Goal: Participate in discussion: Engage in conversation with other users on a specific topic

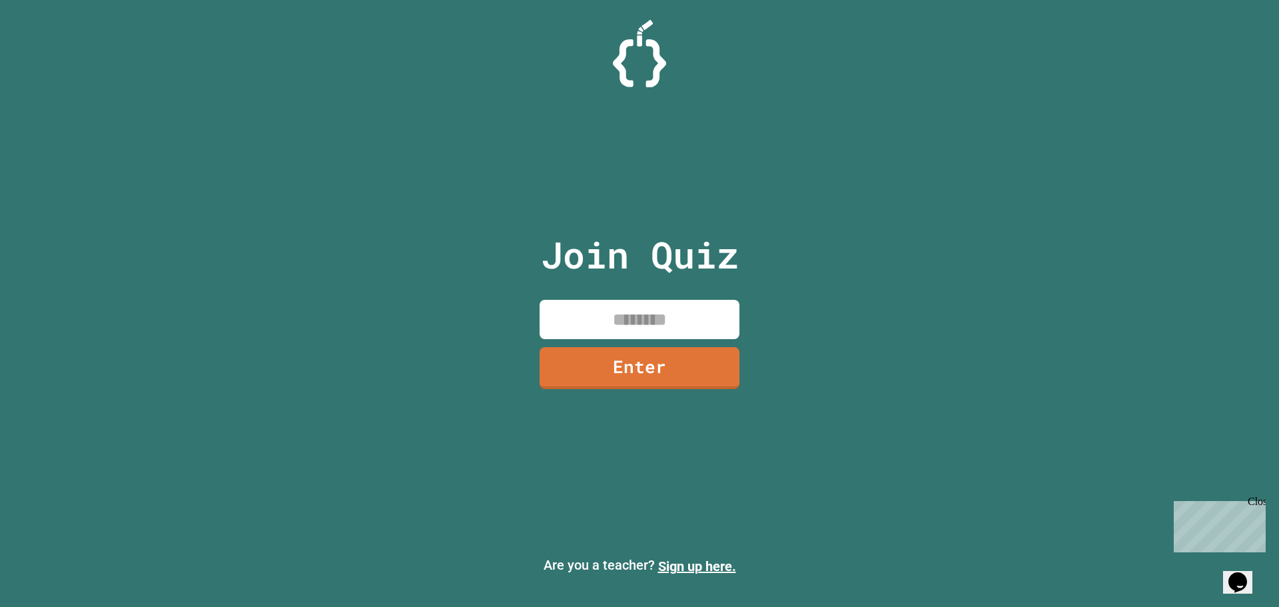
click at [698, 330] on input at bounding box center [640, 319] width 200 height 39
type input "********"
click at [669, 365] on link "Enter" at bounding box center [639, 366] width 197 height 44
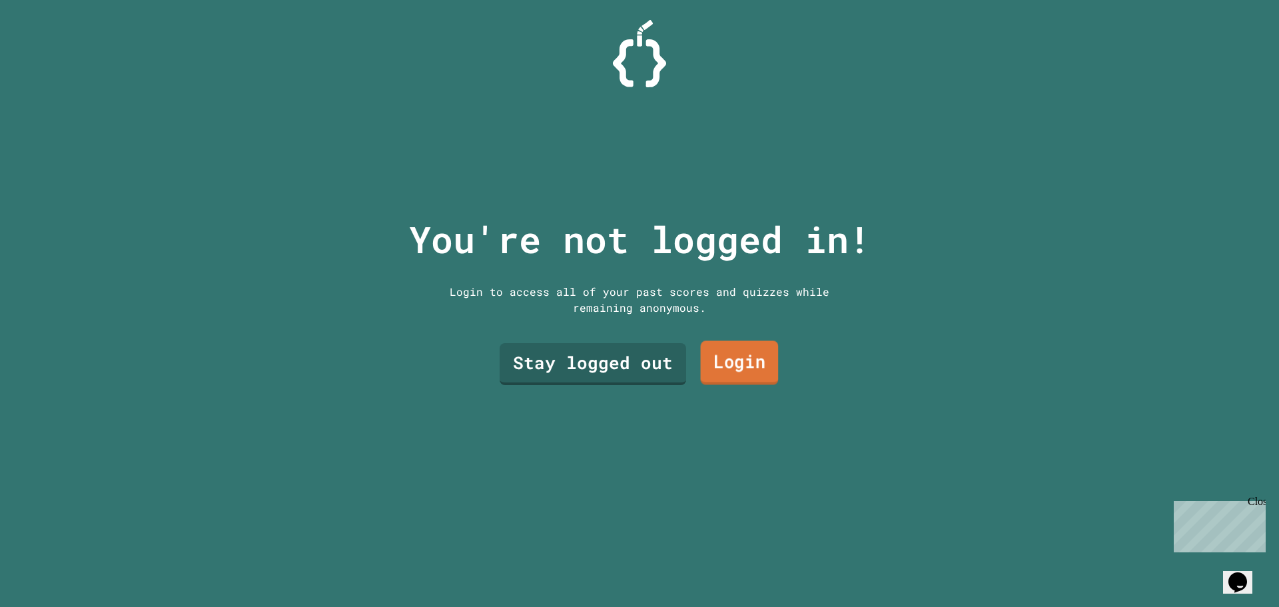
click at [755, 372] on link "Login" at bounding box center [740, 363] width 78 height 44
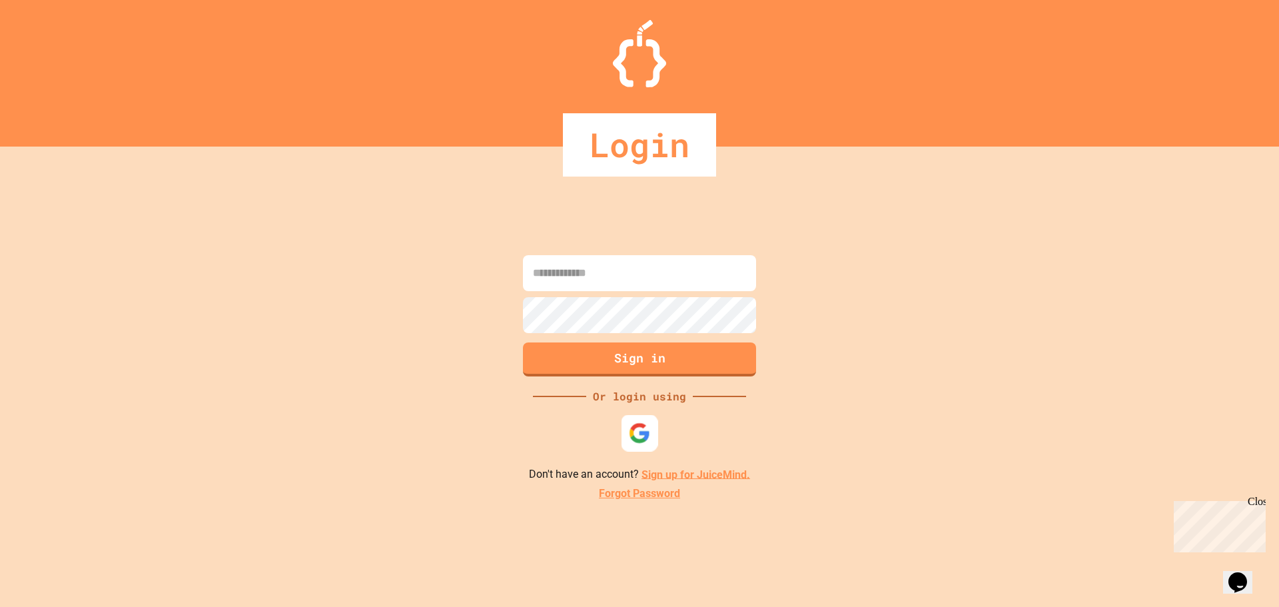
click at [648, 426] on img at bounding box center [640, 433] width 22 height 22
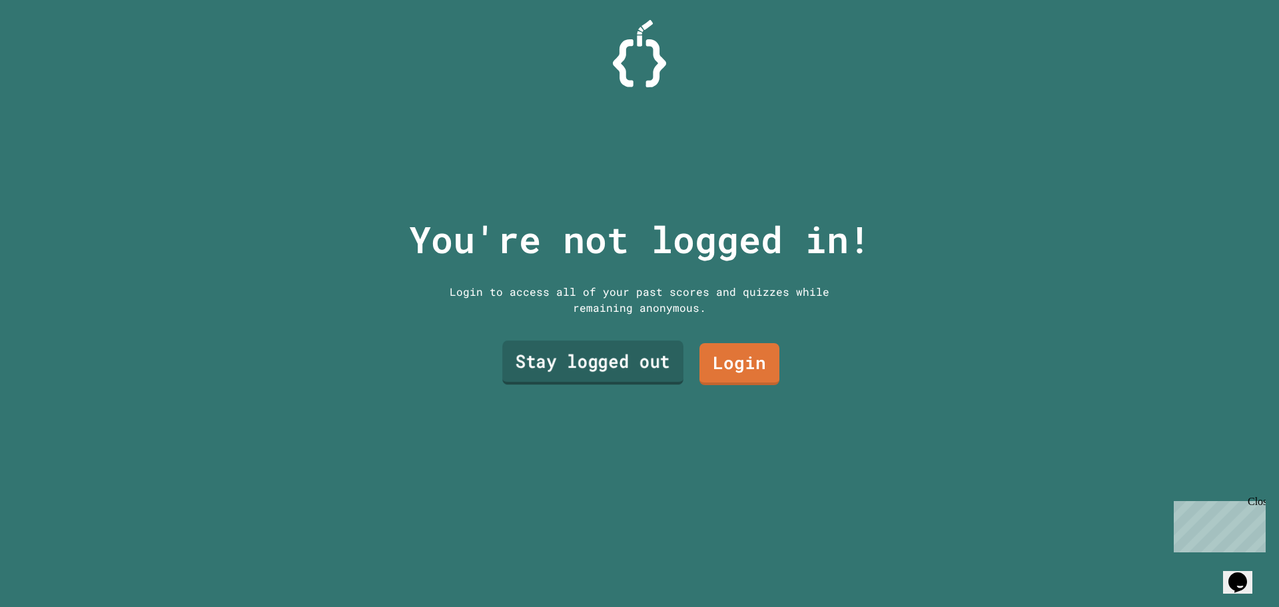
click at [621, 365] on link "Stay logged out" at bounding box center [592, 362] width 181 height 44
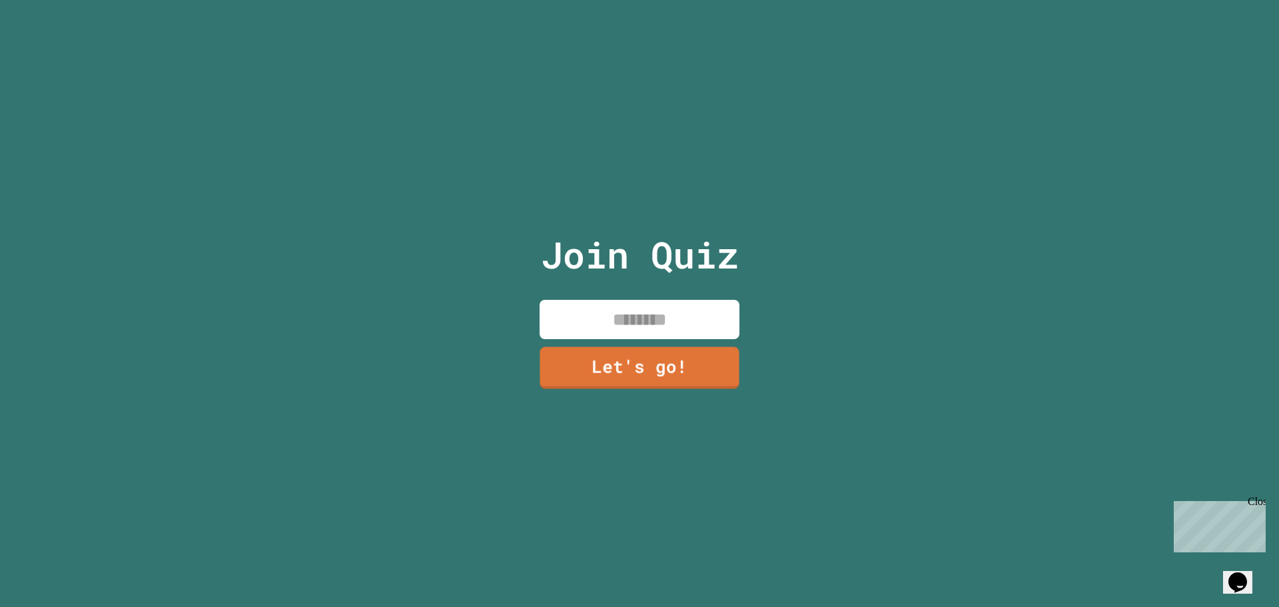
click at [655, 327] on input at bounding box center [640, 319] width 200 height 39
drag, startPoint x: 703, startPoint y: 326, endPoint x: 646, endPoint y: 320, distance: 56.9
click at [646, 320] on input "**********" at bounding box center [640, 319] width 200 height 39
type input "******"
click at [648, 355] on link "Let's go!" at bounding box center [640, 366] width 184 height 44
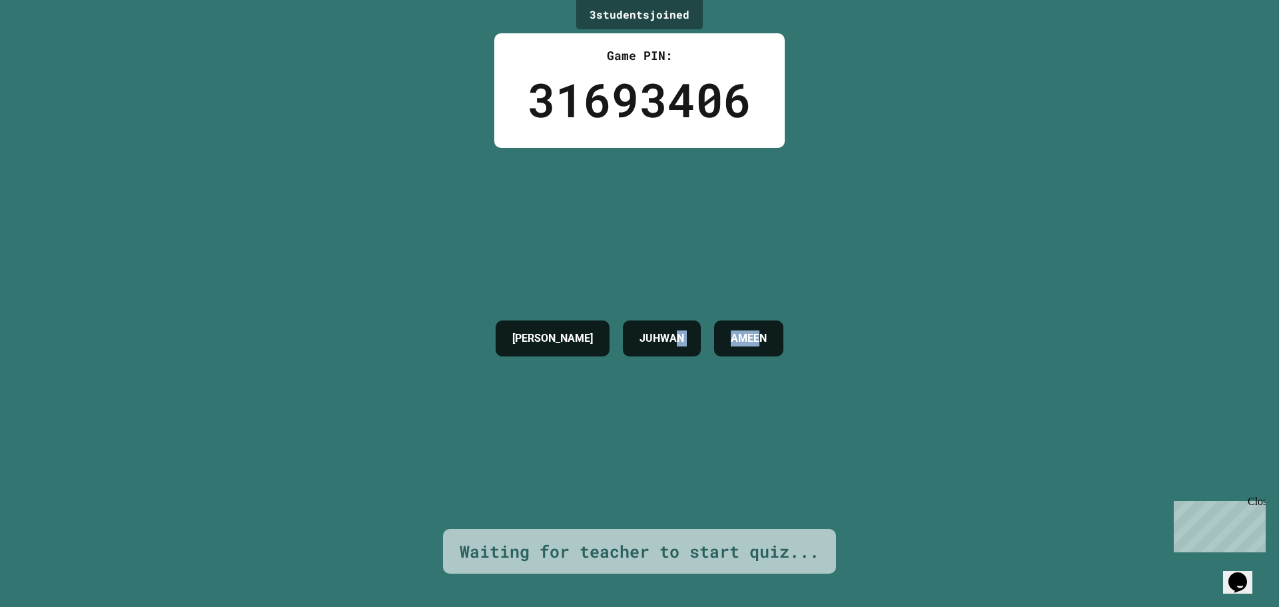
drag, startPoint x: 656, startPoint y: 315, endPoint x: 773, endPoint y: 403, distance: 147.1
click at [768, 402] on div "[PERSON_NAME]" at bounding box center [639, 338] width 301 height 381
click at [1005, 335] on div "3 student s joined Game PIN: 31693406 [PERSON_NAME] Waiting for teacher to star…" at bounding box center [639, 303] width 1279 height 607
drag, startPoint x: 975, startPoint y: 272, endPoint x: 474, endPoint y: 72, distance: 540.2
click at [958, 265] on div "3 student s joined Game PIN: 31693406 [PERSON_NAME] Waiting for teacher to star…" at bounding box center [639, 303] width 1279 height 607
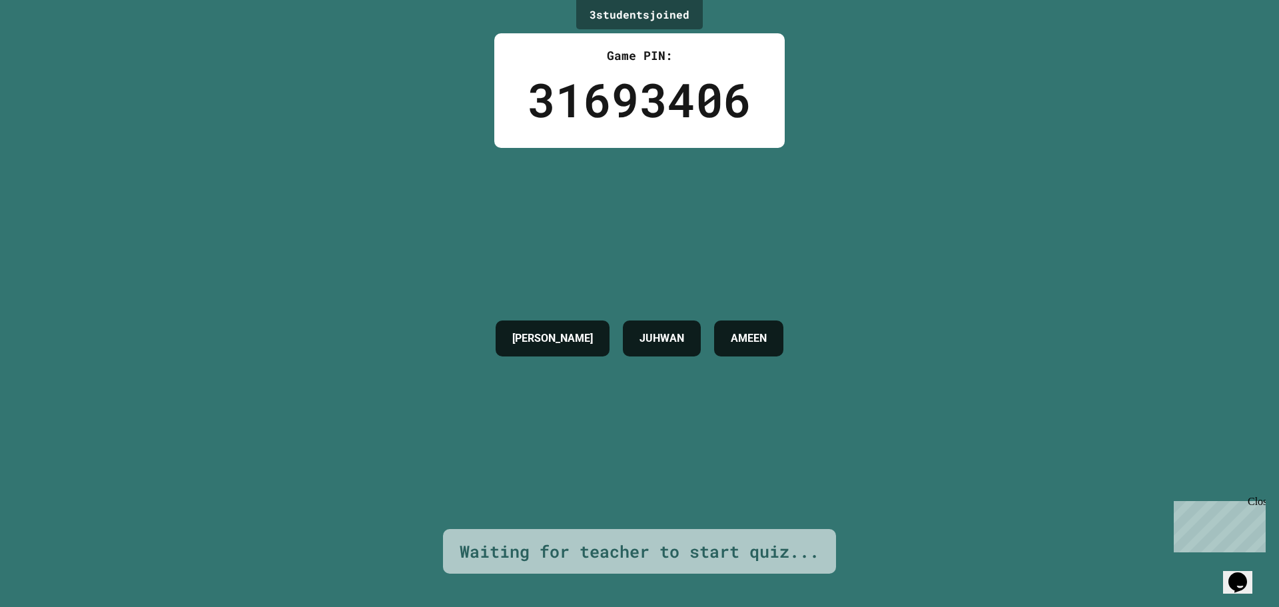
click at [388, 3] on div "3 student s joined Game PIN: 31693406 [PERSON_NAME] Waiting for teacher to star…" at bounding box center [639, 303] width 1279 height 607
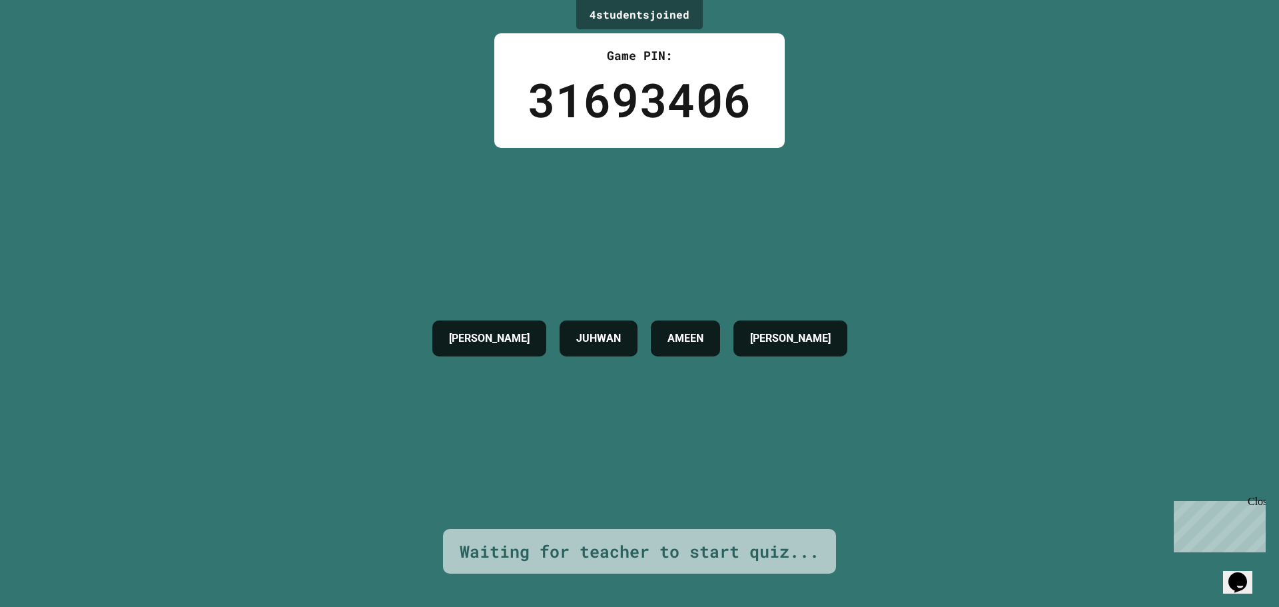
click at [627, 225] on div "[PERSON_NAME] [PERSON_NAME]" at bounding box center [640, 338] width 428 height 381
click at [1246, 571] on button "Opens Chat This icon Opens the chat window." at bounding box center [1237, 582] width 29 height 23
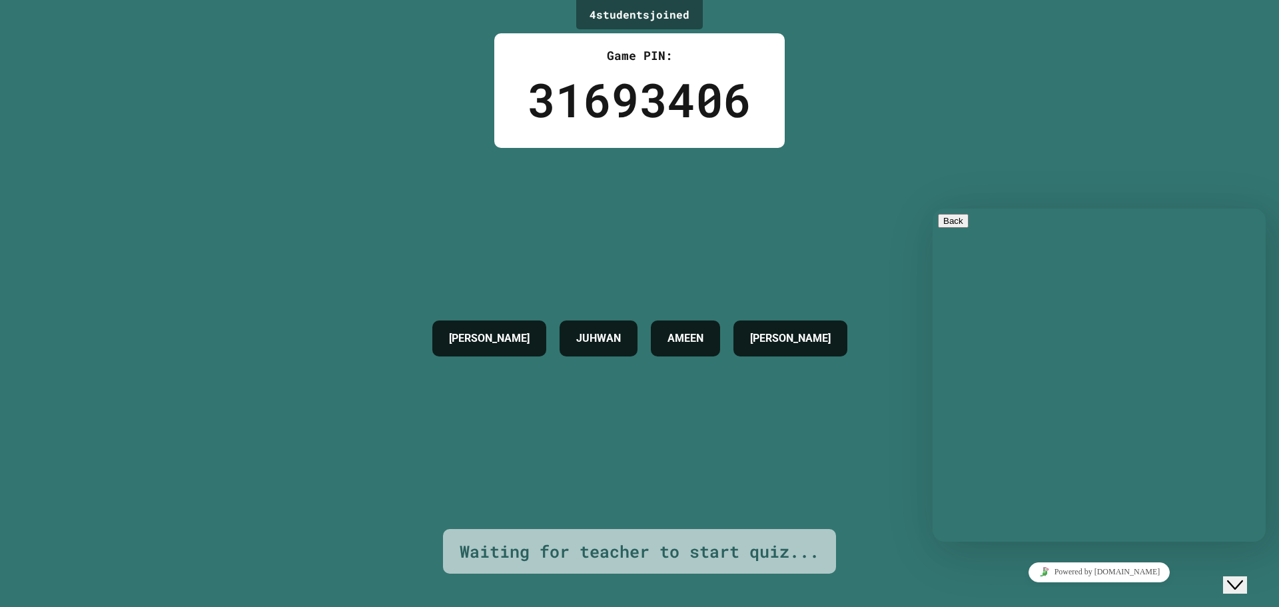
click at [933, 209] on textarea at bounding box center [933, 209] width 0 height 0
type textarea "*"
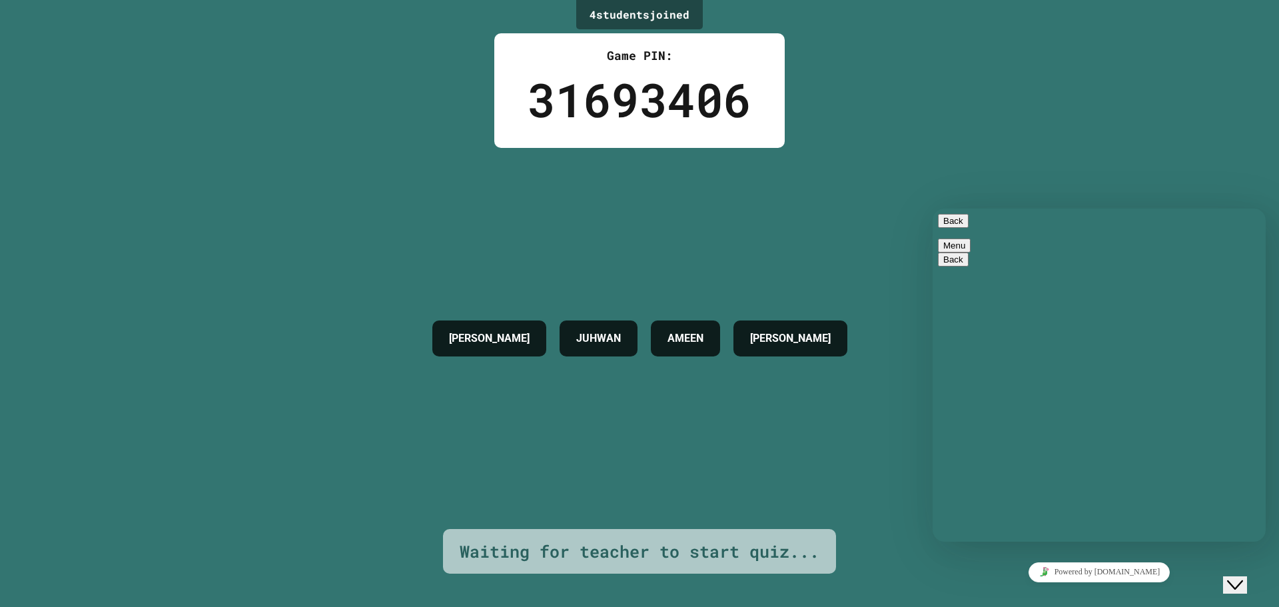
type textarea "*"
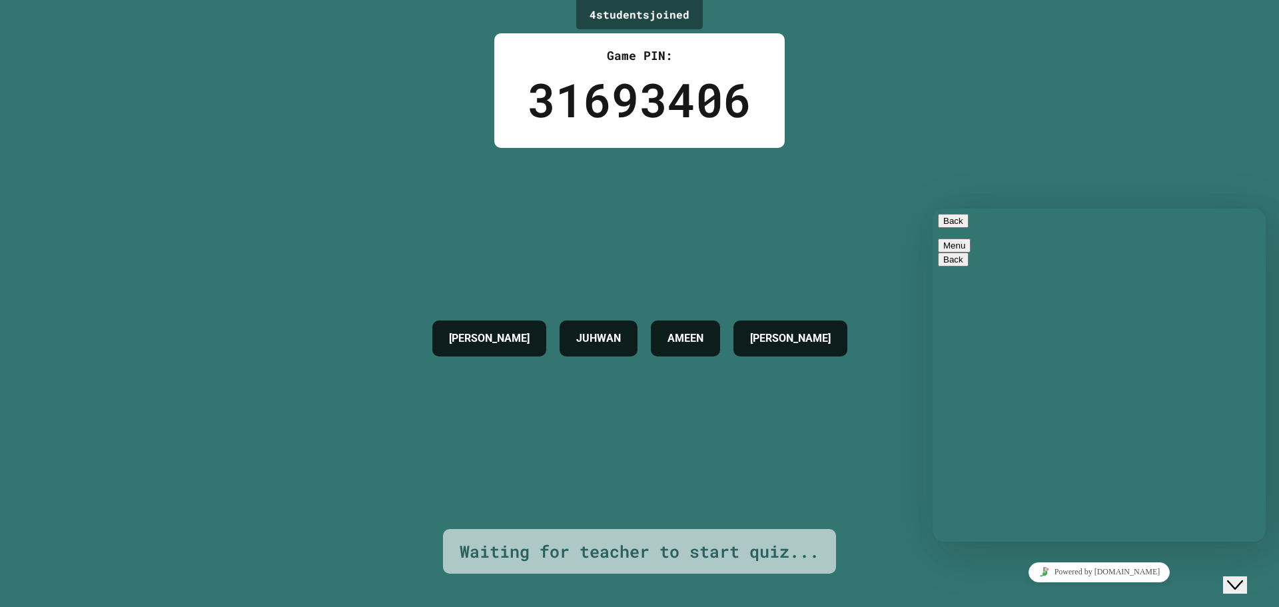
type textarea "*"
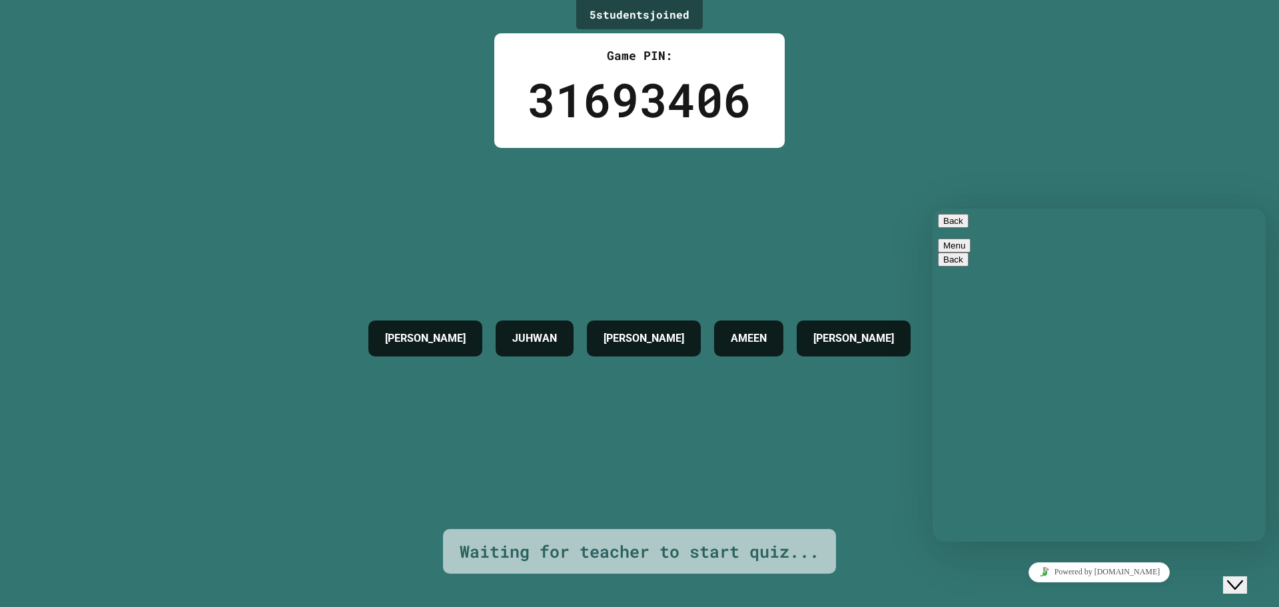
click at [957, 228] on button "Back" at bounding box center [953, 221] width 31 height 14
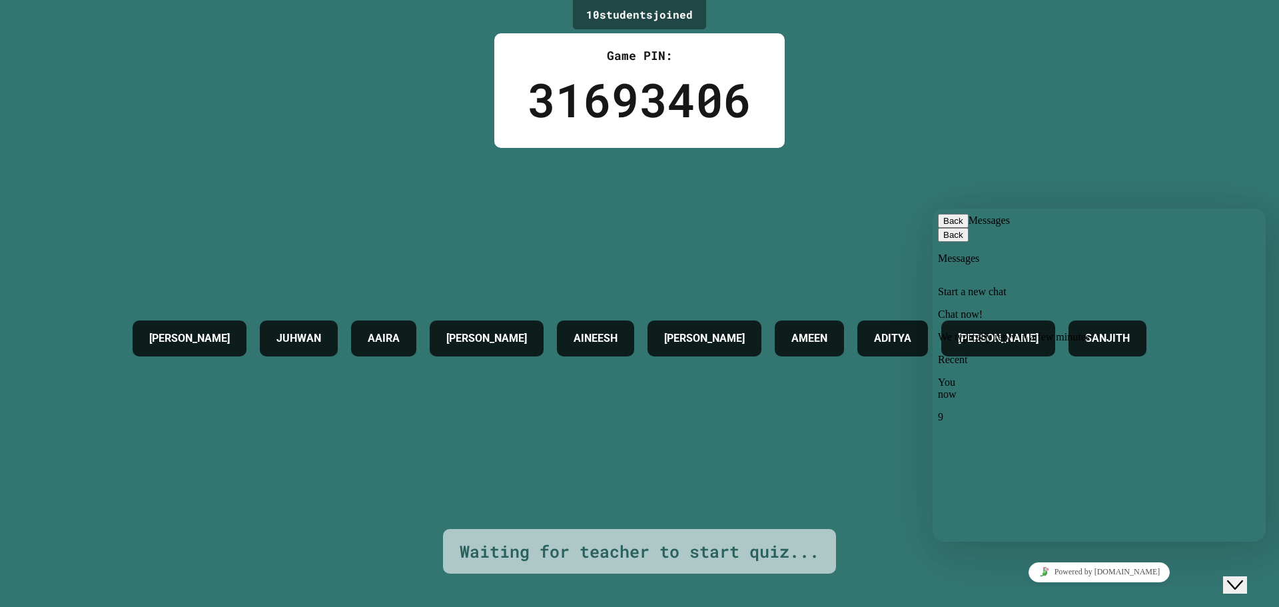
drag, startPoint x: 1039, startPoint y: 410, endPoint x: 1001, endPoint y: 346, distance: 74.4
click at [1001, 346] on div "Start a new chat Chat now! We typically reply in a few minutes Recent You now 9" at bounding box center [1099, 354] width 322 height 137
click at [1061, 331] on p "We typically reply in a few minutes" at bounding box center [1099, 337] width 322 height 12
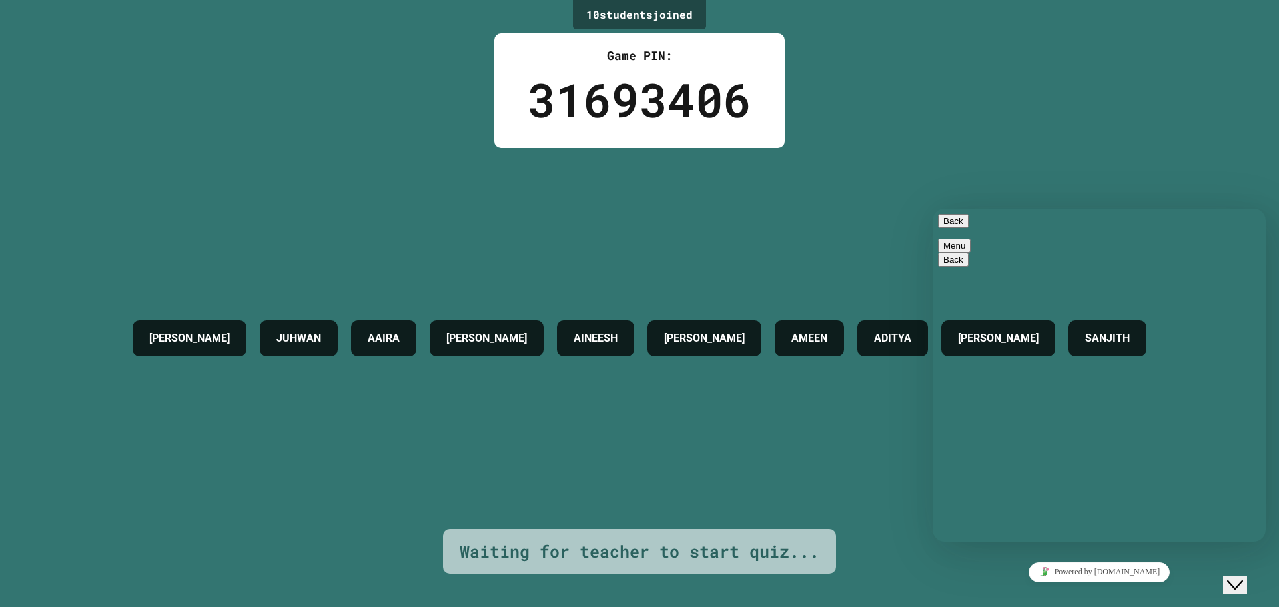
click at [971, 238] on button "Menu" at bounding box center [954, 245] width 33 height 14
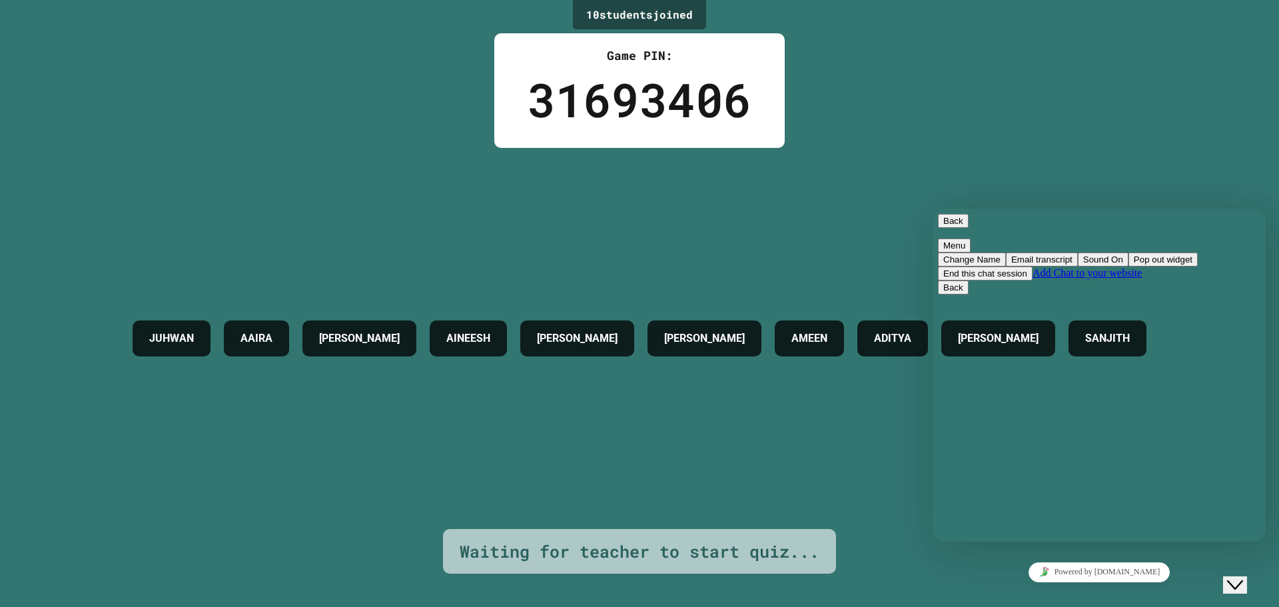
click at [1033, 280] on button "End this chat session" at bounding box center [985, 273] width 95 height 14
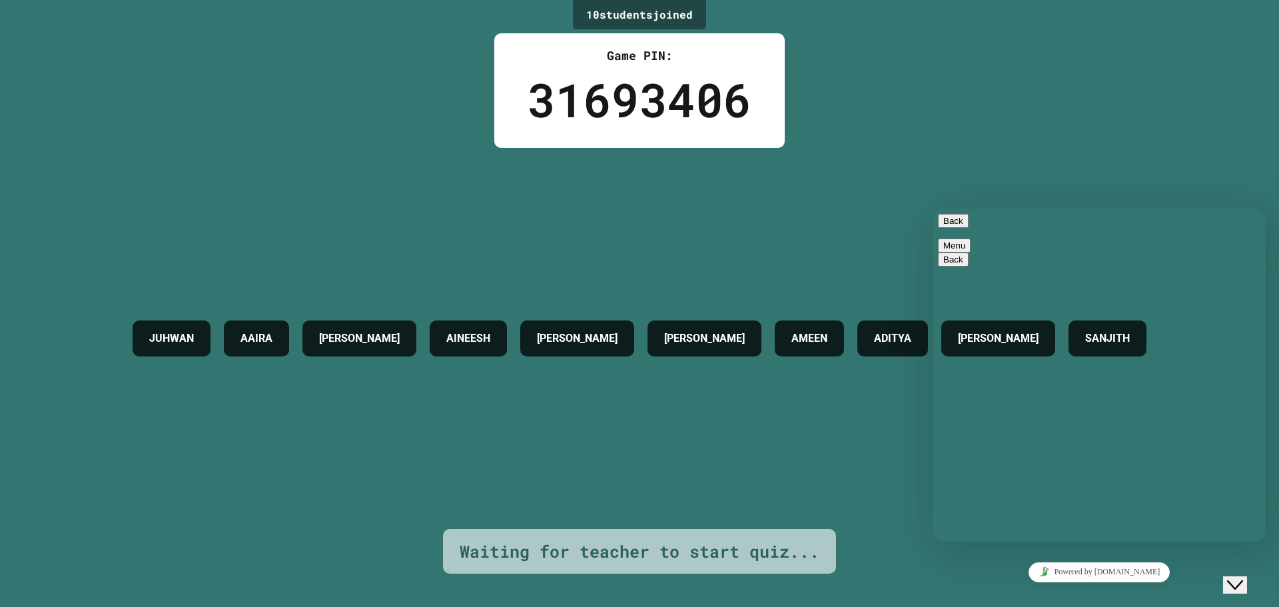
click at [1025, 606] on button "End Chat" at bounding box center [1001, 619] width 48 height 14
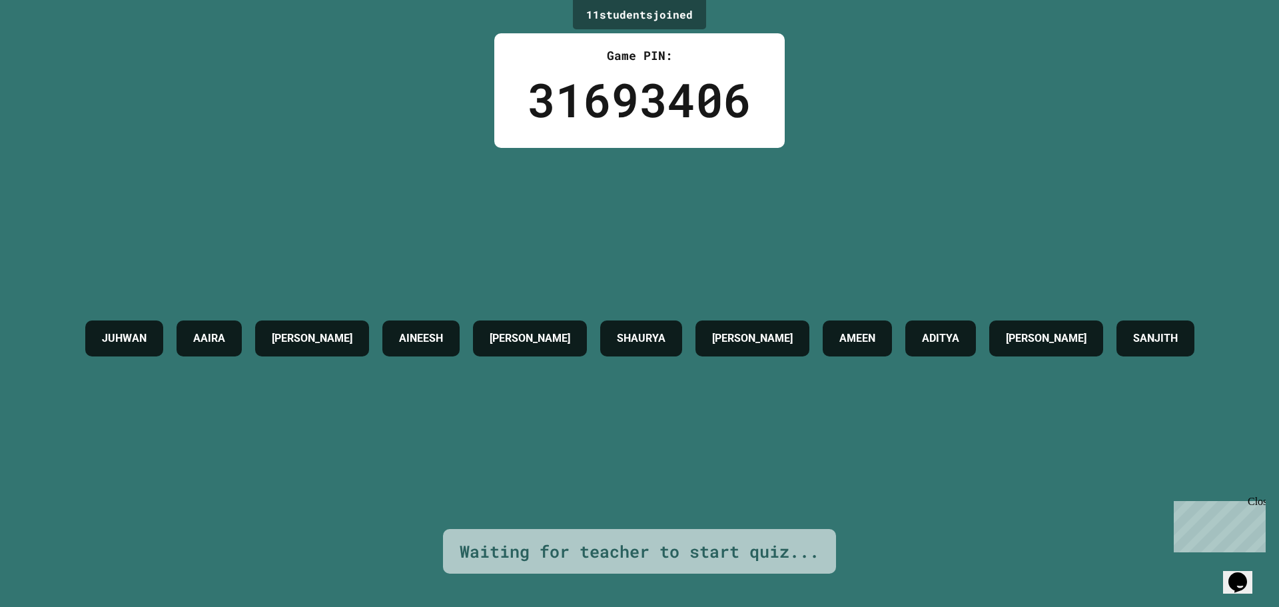
click at [1248, 507] on span "Close" at bounding box center [1260, 501] width 24 height 11
click at [1250, 590] on button "Opens Chat This icon Opens the chat window." at bounding box center [1237, 582] width 29 height 23
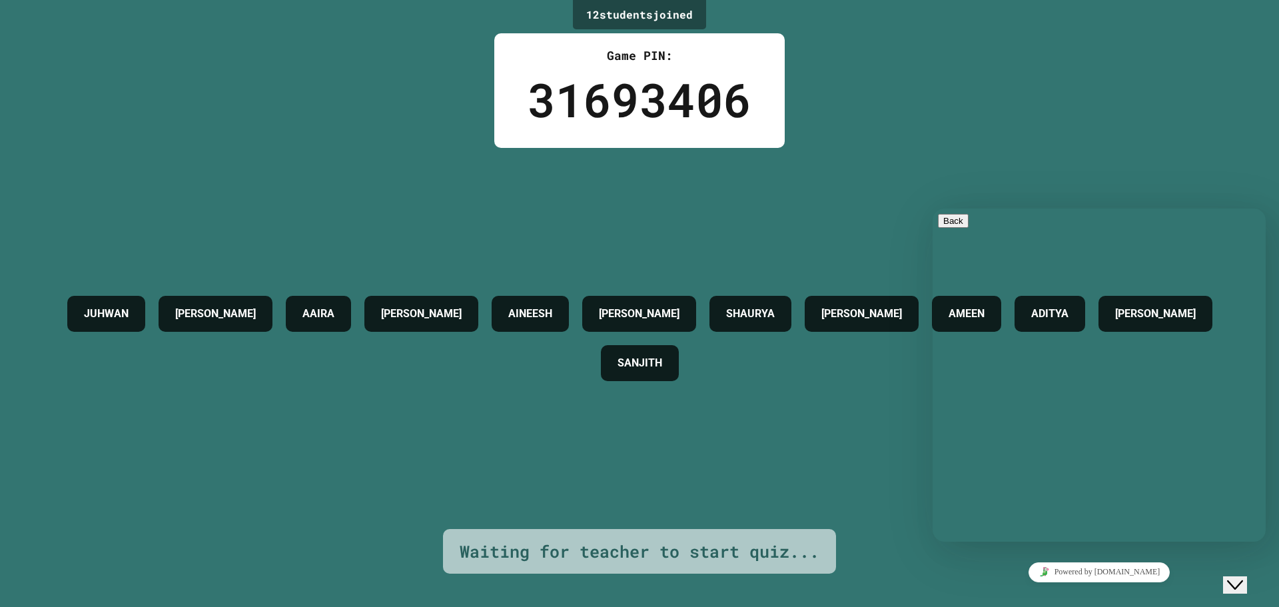
click at [960, 228] on button "Back" at bounding box center [953, 221] width 31 height 14
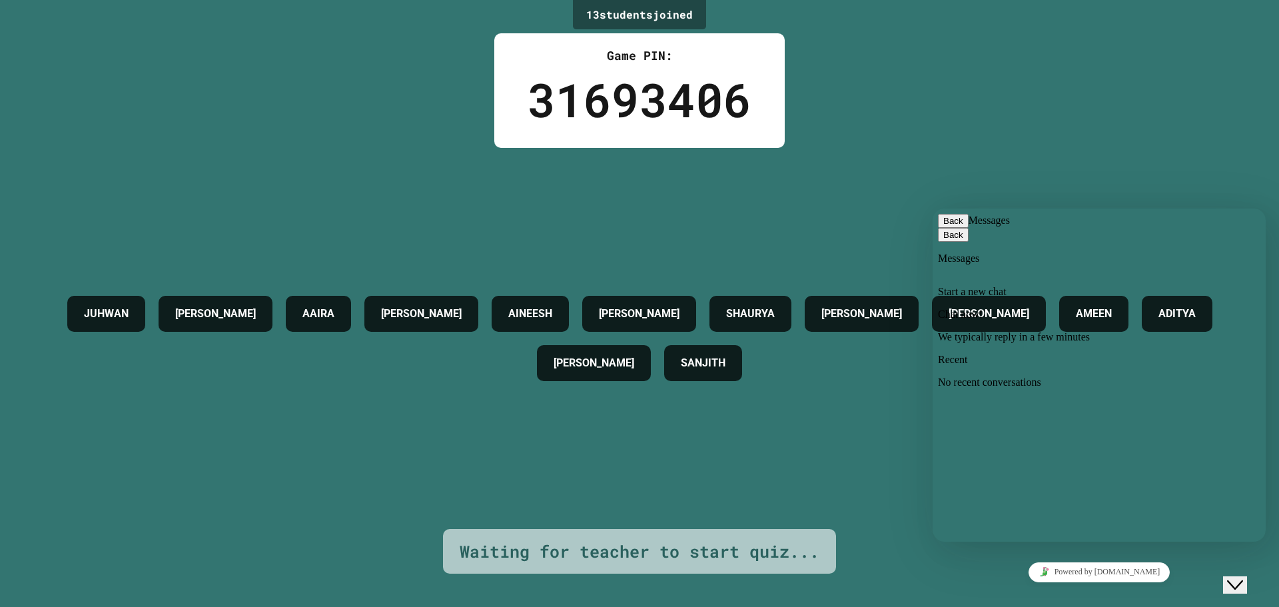
click at [950, 228] on button "Back" at bounding box center [953, 221] width 31 height 14
click at [1051, 178] on div "[PERSON_NAME] AAIRA [PERSON_NAME] AINEESH [PERSON_NAME] [PERSON_NAME] [PERSON_N…" at bounding box center [639, 338] width 1212 height 381
click at [1243, 580] on icon "Close Chat This icon closes the chat window." at bounding box center [1235, 585] width 16 height 16
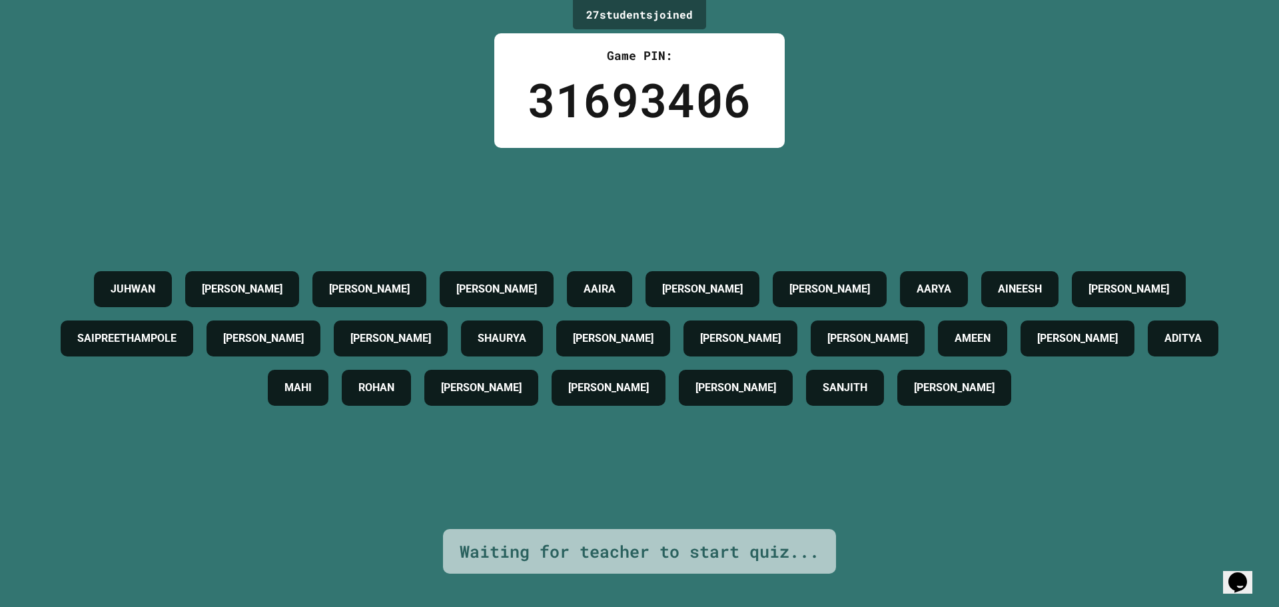
click at [753, 73] on div "Game PIN: 31693406" at bounding box center [639, 90] width 290 height 115
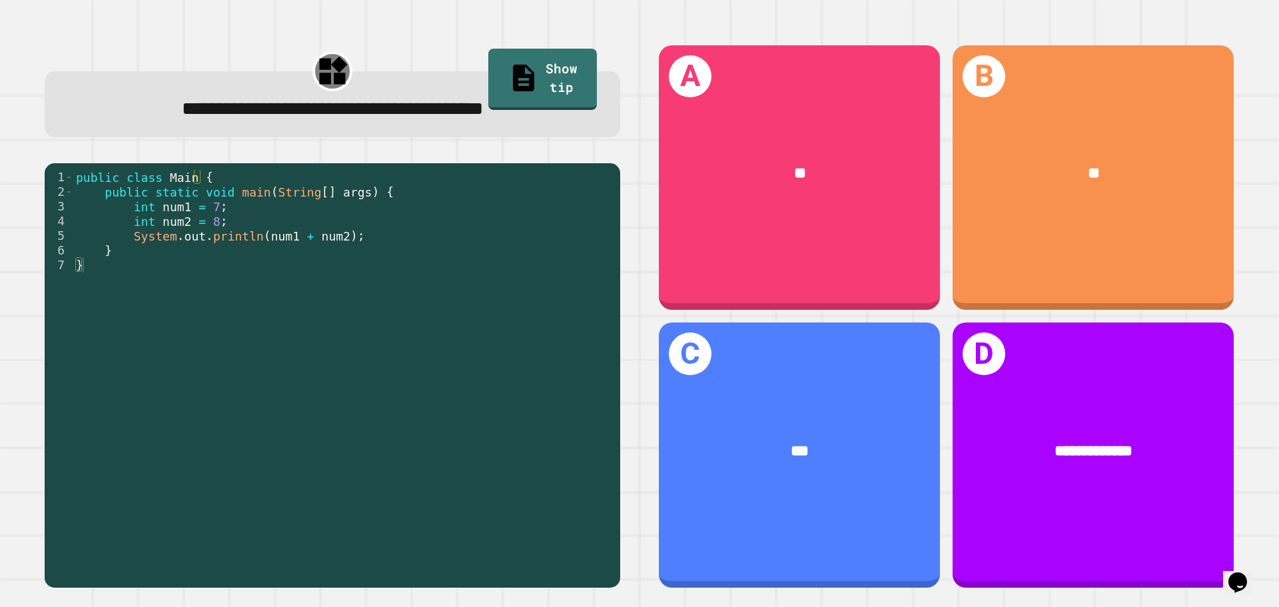
click at [274, 175] on div "public class Main { public static void main ( String [ ] args ) { int num1 = 7 …" at bounding box center [343, 375] width 540 height 410
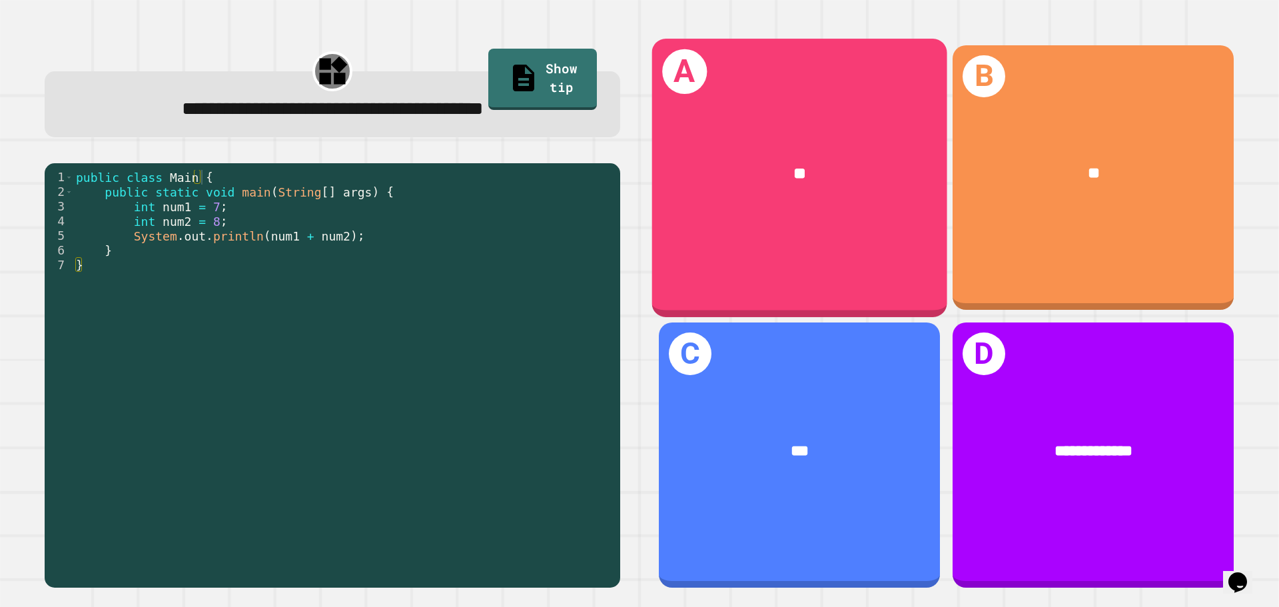
click at [863, 220] on div "A **" at bounding box center [799, 178] width 295 height 278
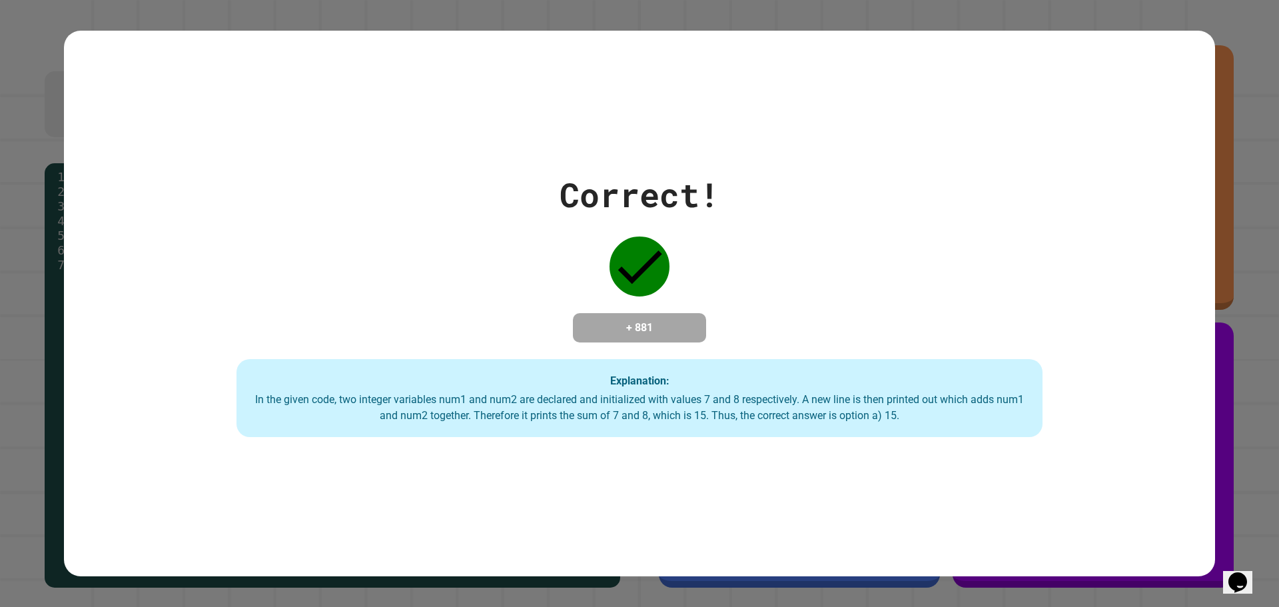
click at [1222, 284] on div "Correct! + 881 Explanation: In the given code, two integer variables num1 and n…" at bounding box center [639, 303] width 1279 height 607
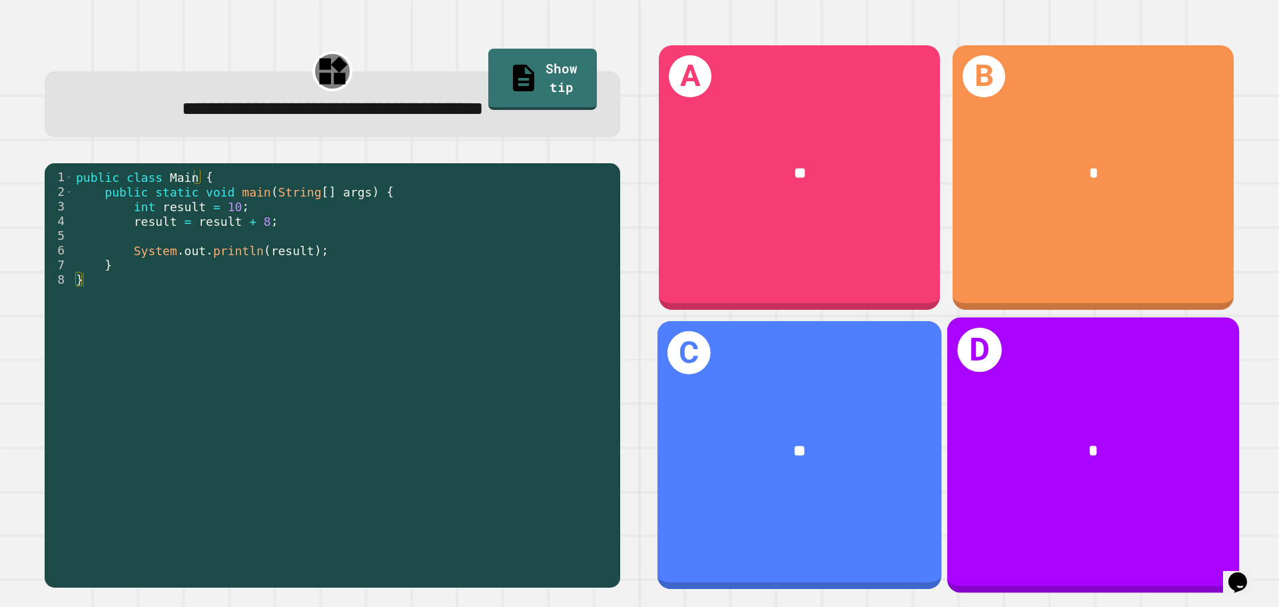
click at [875, 496] on div "C **" at bounding box center [800, 455] width 284 height 268
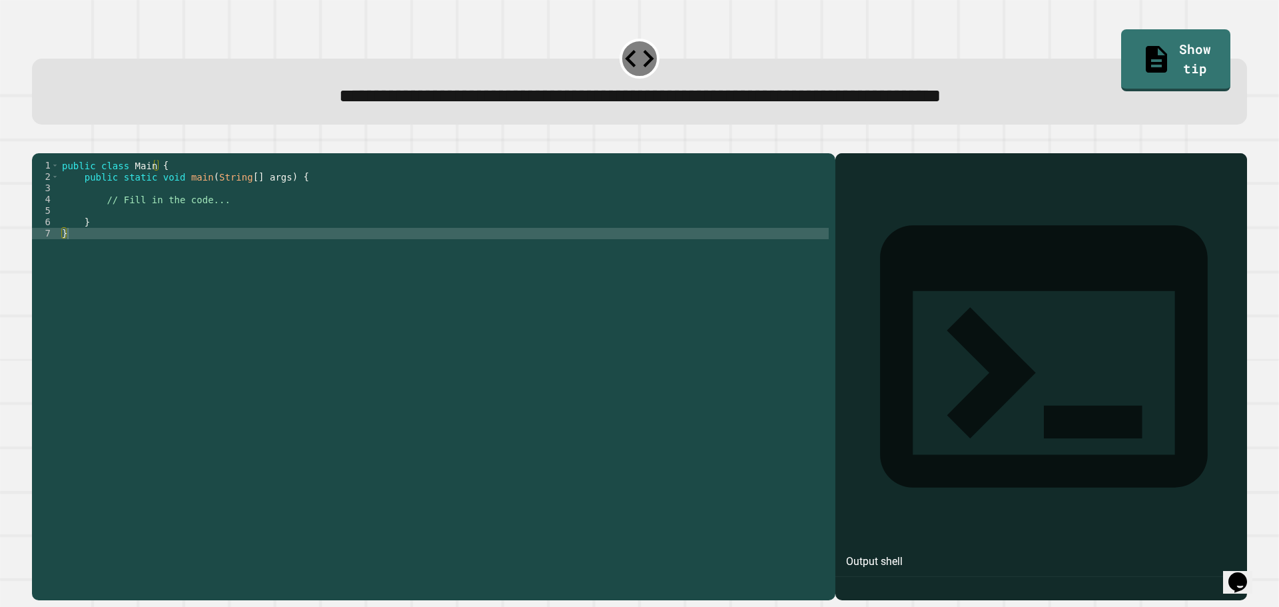
drag, startPoint x: 955, startPoint y: 406, endPoint x: 238, endPoint y: 205, distance: 745.3
click at [238, 205] on div "public class Main { public static void main ( String [ ] args ) { // Fill in th…" at bounding box center [443, 364] width 769 height 408
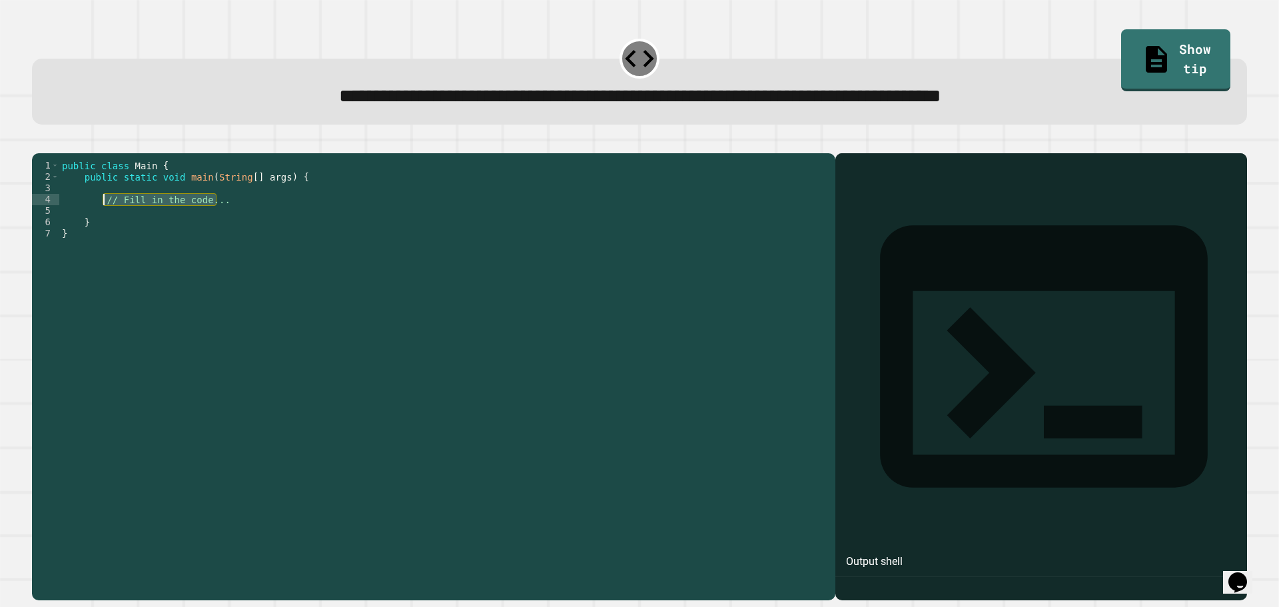
drag, startPoint x: 220, startPoint y: 224, endPoint x: 101, endPoint y: 222, distance: 119.3
click at [101, 222] on div "public class Main { public static void main ( String [ ] args ) { // Fill in th…" at bounding box center [443, 364] width 769 height 408
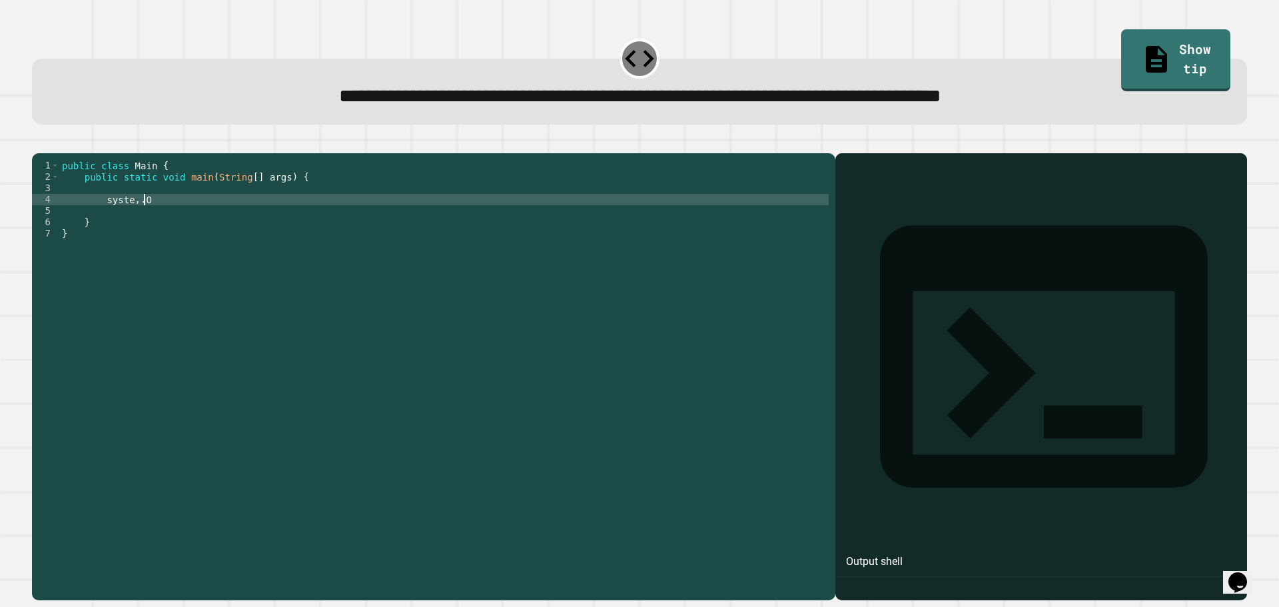
scroll to position [0, 5]
type textarea "*"
click at [65, 151] on div at bounding box center [639, 145] width 1215 height 16
click at [39, 143] on icon "button" at bounding box center [39, 143] width 0 height 0
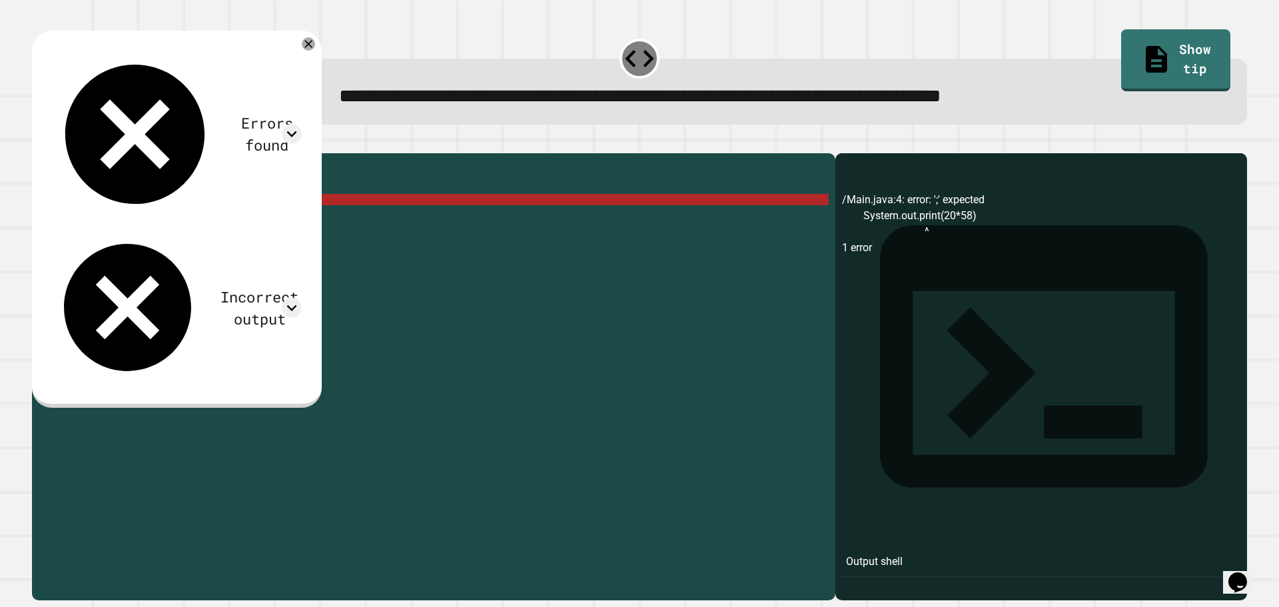
click at [181, 224] on div "public class Main { public static void main ( String [ ] args ) { System . out …" at bounding box center [443, 364] width 769 height 408
click at [257, 212] on div "public class Main { public static void main ( String [ ] args ) { System . out …" at bounding box center [443, 364] width 769 height 408
click at [256, 217] on div "public class Main { public static void main ( String [ ] args ) { System . out …" at bounding box center [443, 364] width 769 height 408
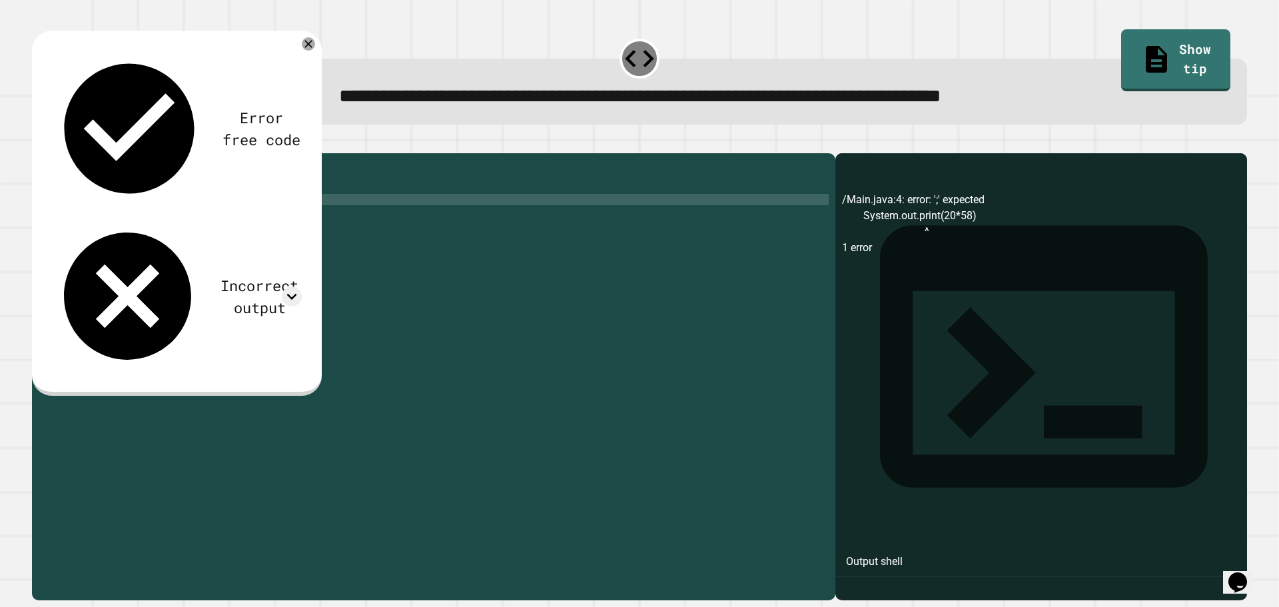
scroll to position [0, 11]
type textarea "**********"
click at [1163, 53] on link "Show tip" at bounding box center [1175, 59] width 111 height 65
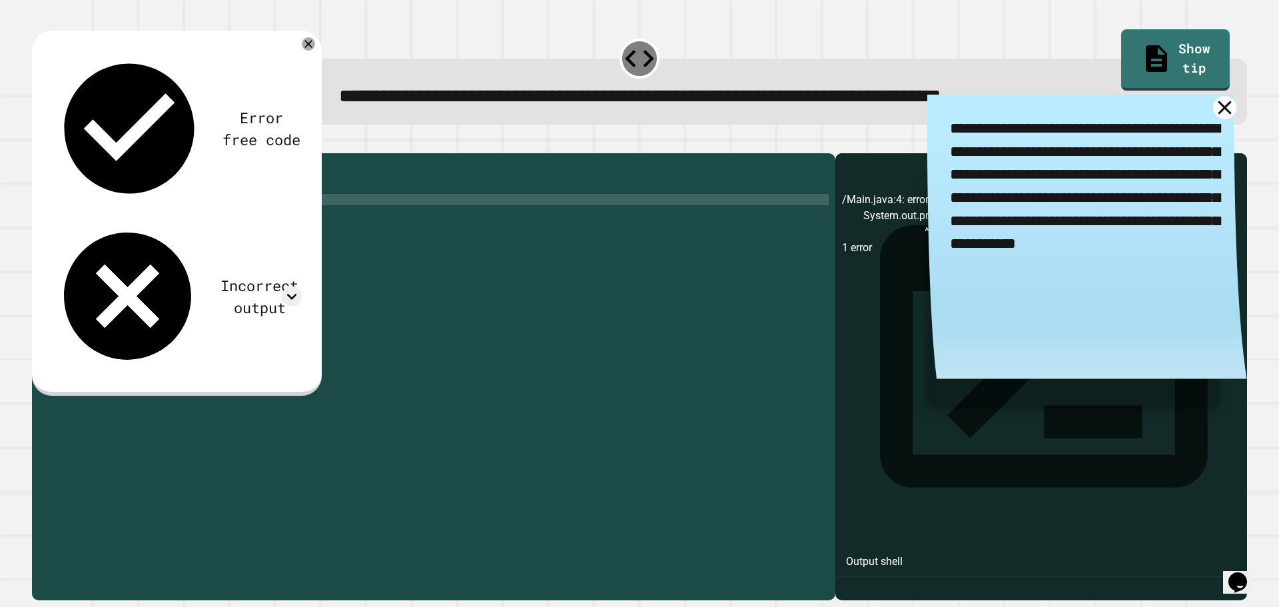
click at [1213, 114] on icon at bounding box center [1224, 107] width 23 height 23
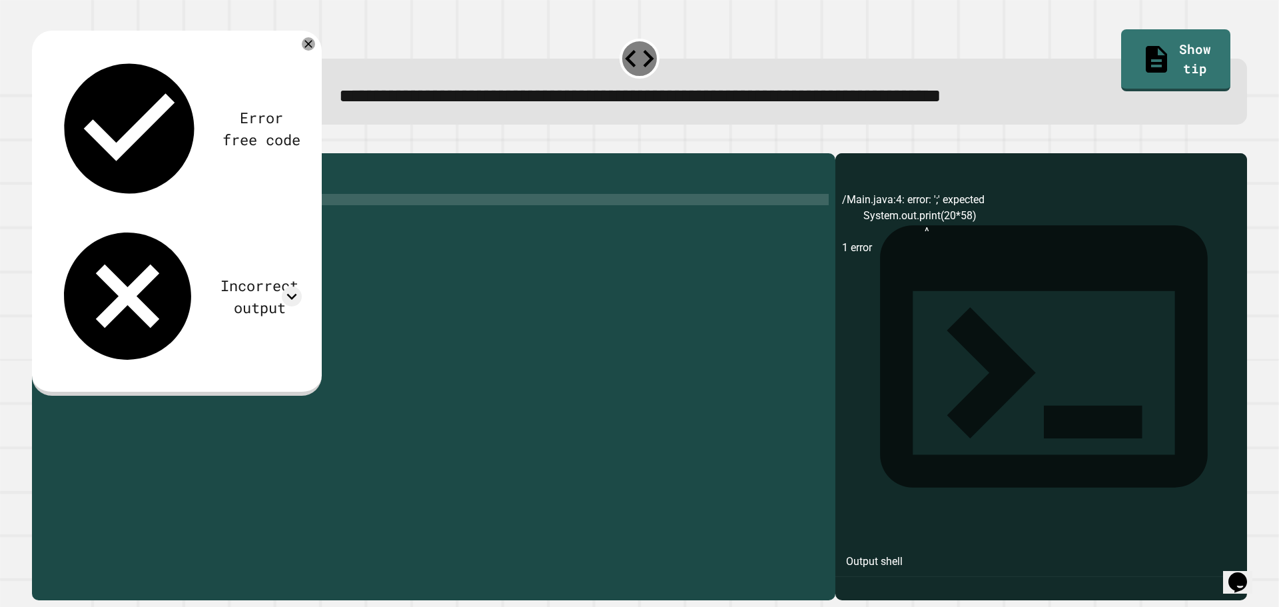
click at [69, 152] on div at bounding box center [639, 145] width 1215 height 16
click at [51, 152] on icon "button" at bounding box center [47, 150] width 7 height 9
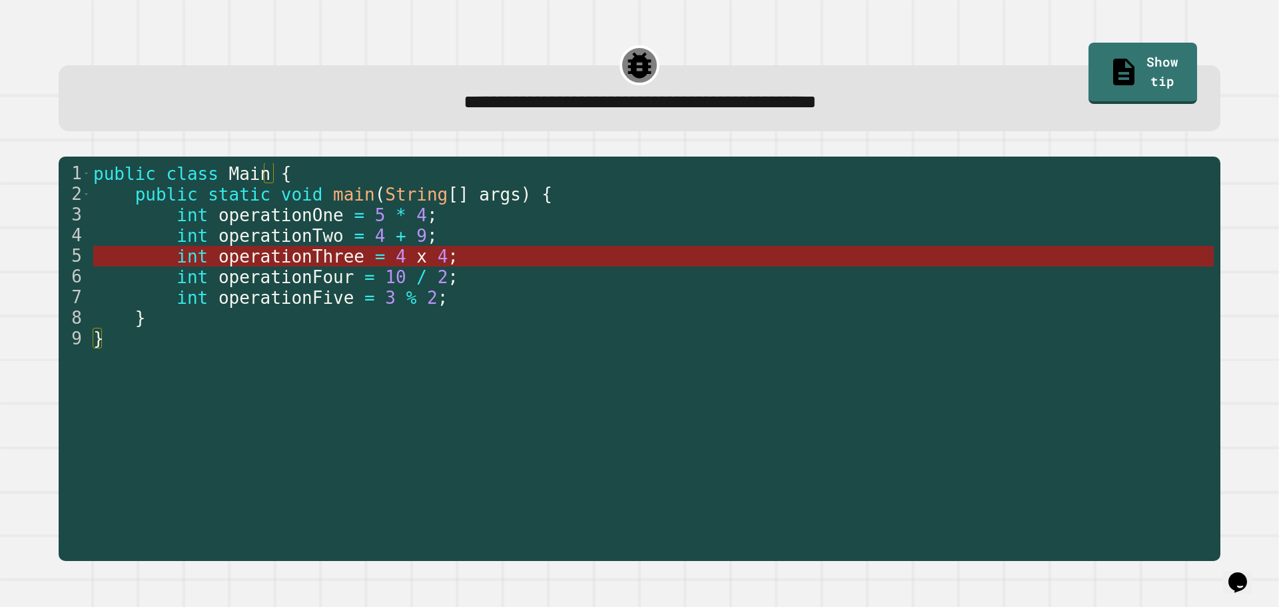
click at [437, 258] on span "4" at bounding box center [442, 256] width 11 height 20
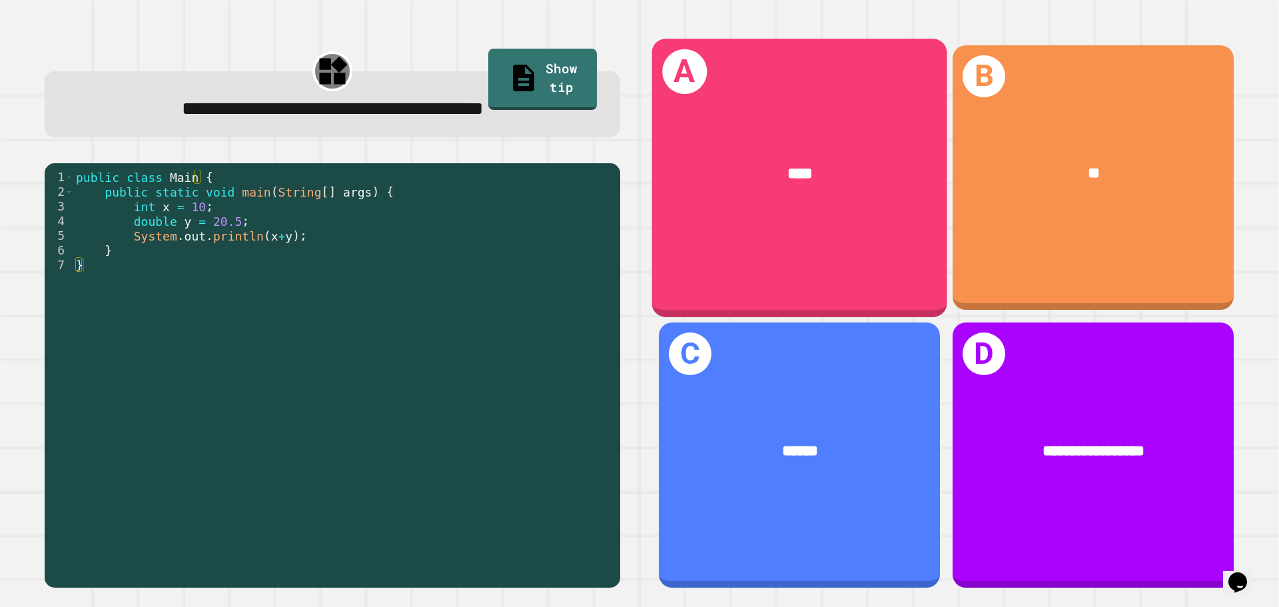
click at [787, 167] on span "****" at bounding box center [799, 173] width 25 height 16
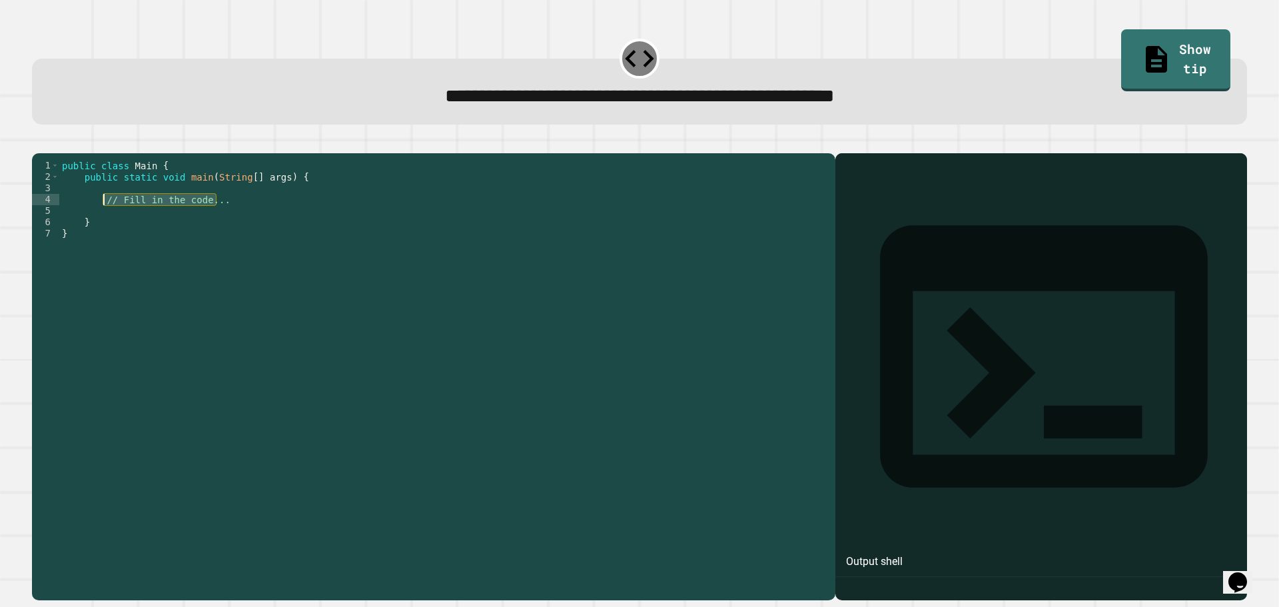
drag, startPoint x: 258, startPoint y: 224, endPoint x: 103, endPoint y: 219, distance: 154.6
click at [103, 219] on div "public class Main { public static void main ( String [ ] args ) { // Fill in th…" at bounding box center [443, 364] width 769 height 408
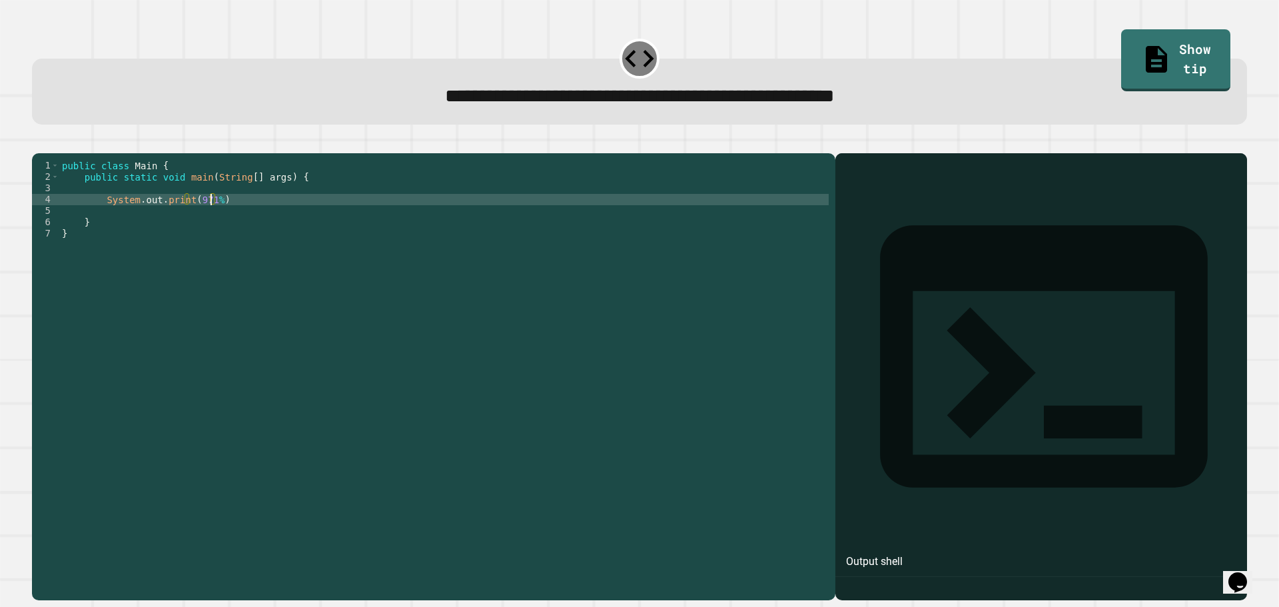
scroll to position [0, 10]
type textarea "**********"
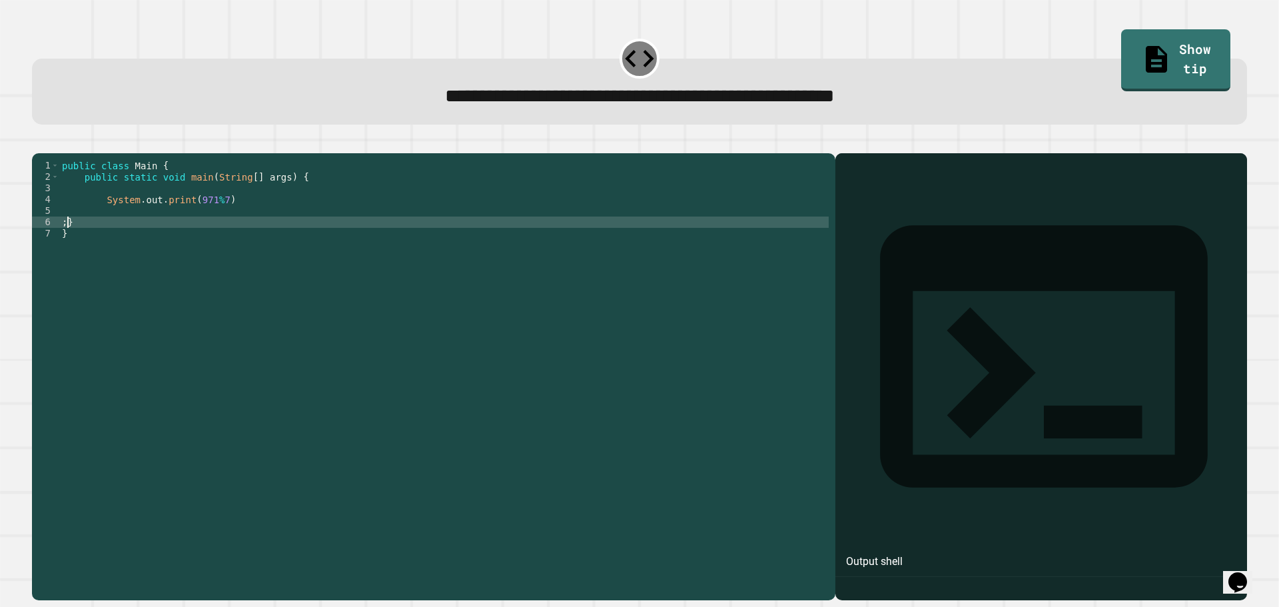
type textarea "******"
click at [39, 143] on button "button" at bounding box center [39, 143] width 0 height 0
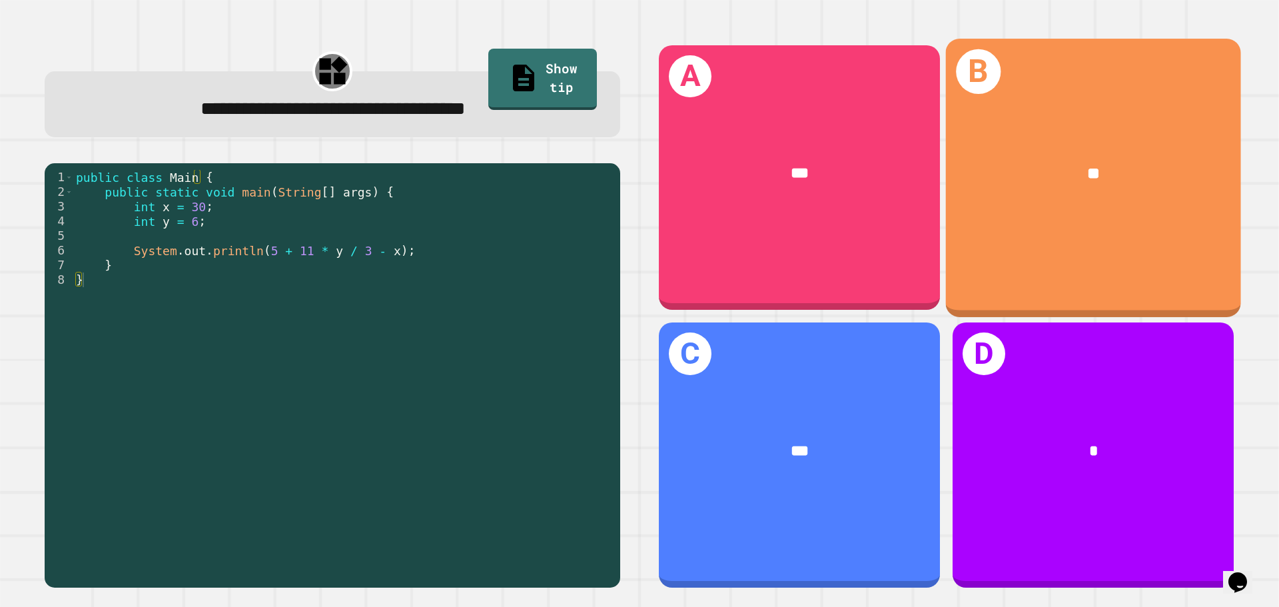
click at [1051, 215] on div "B **" at bounding box center [1093, 178] width 295 height 278
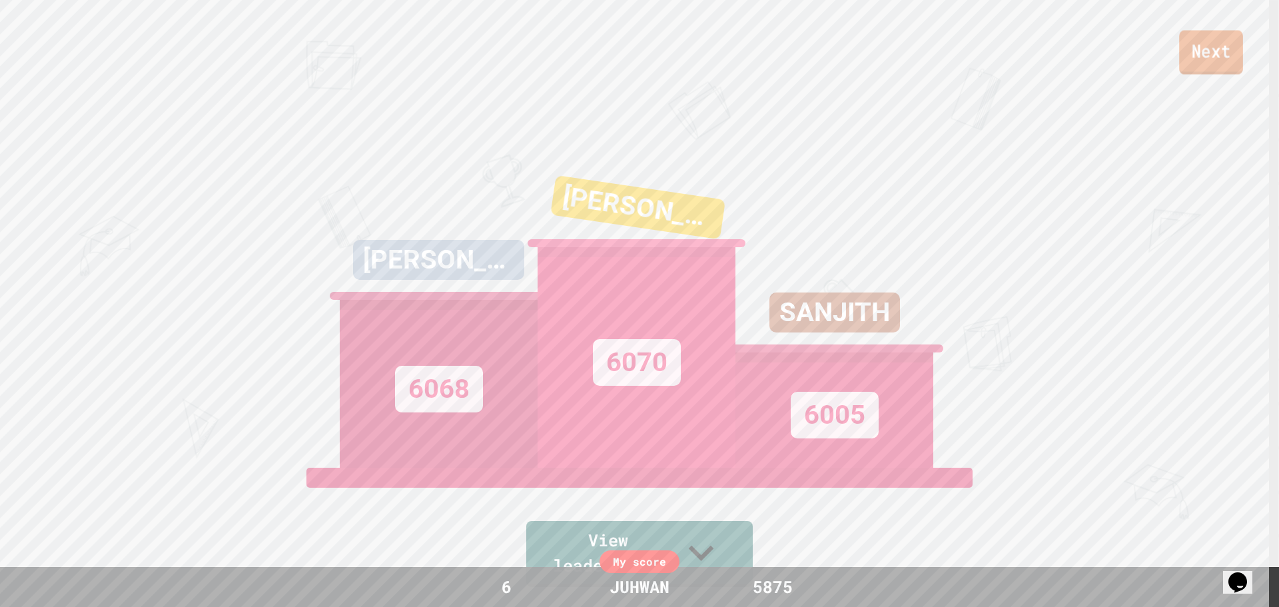
click at [1216, 66] on link "Next" at bounding box center [1211, 53] width 64 height 44
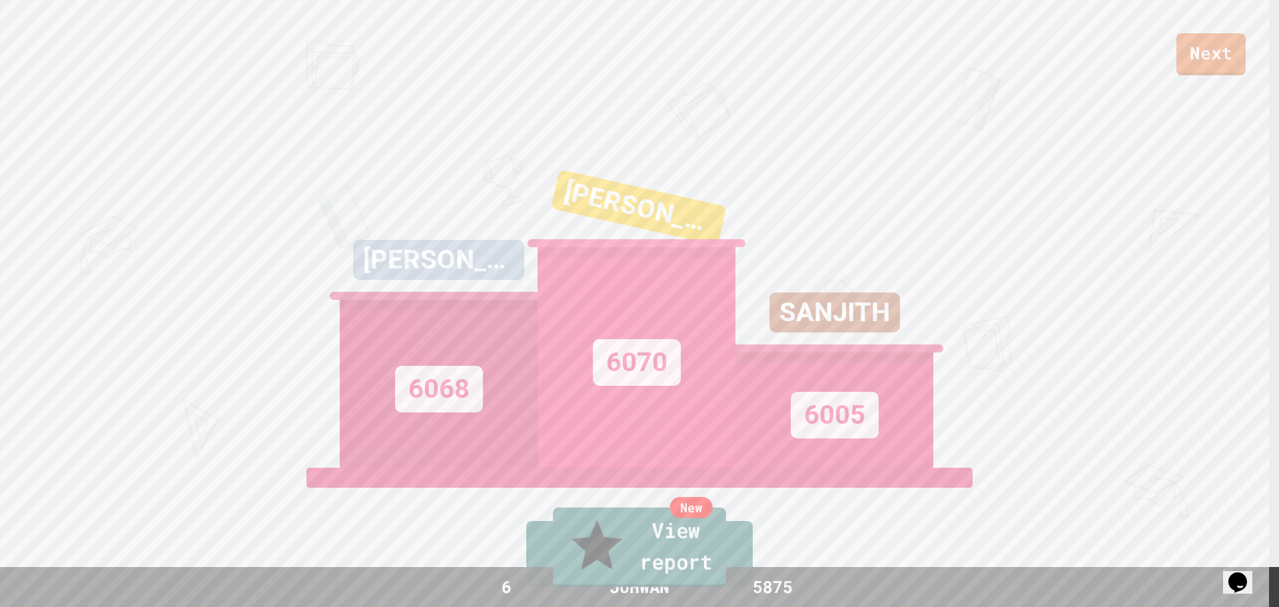
click at [681, 557] on link "New View report" at bounding box center [639, 548] width 173 height 80
